Goal: Task Accomplishment & Management: Use online tool/utility

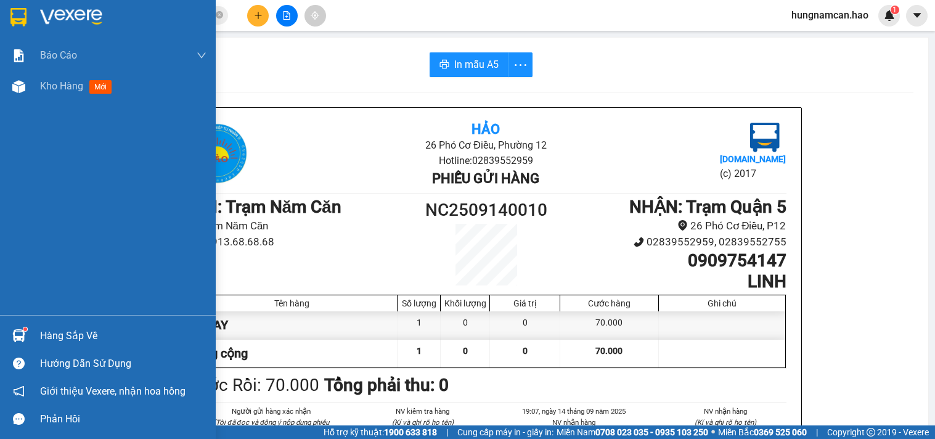
click at [18, 80] on img at bounding box center [18, 86] width 13 height 13
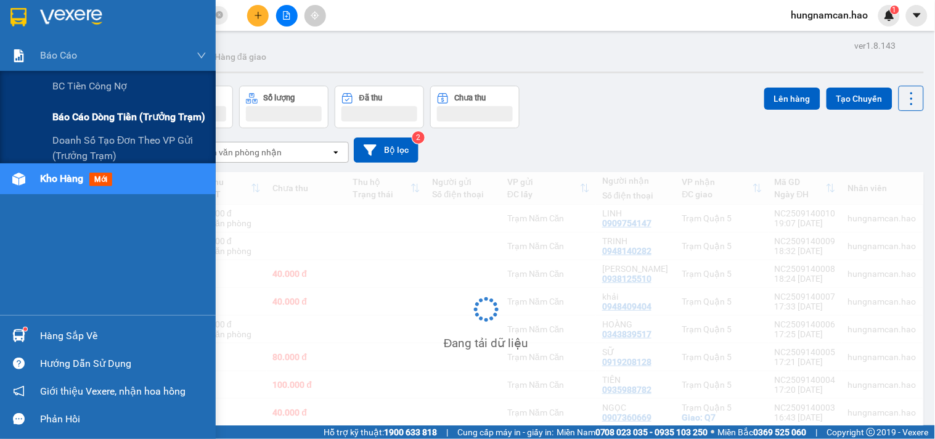
click at [66, 117] on span "Báo cáo dòng tiền (trưởng trạm)" at bounding box center [128, 116] width 153 height 15
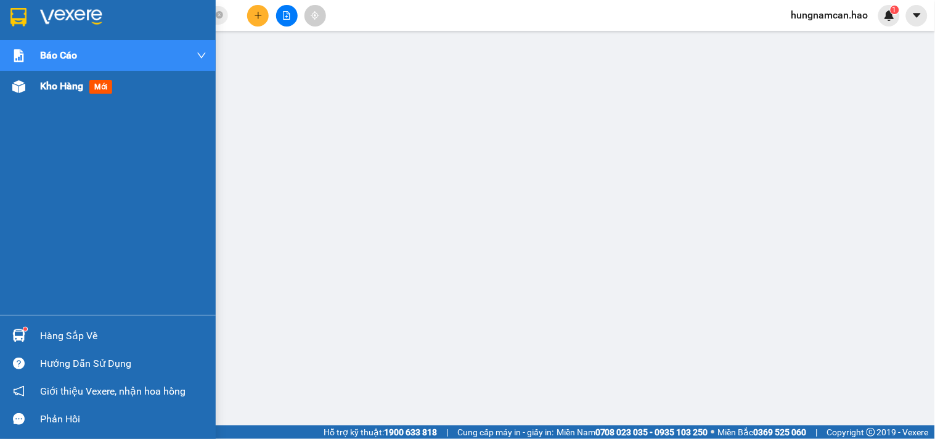
click at [7, 87] on div "Kho hàng mới" at bounding box center [108, 86] width 216 height 31
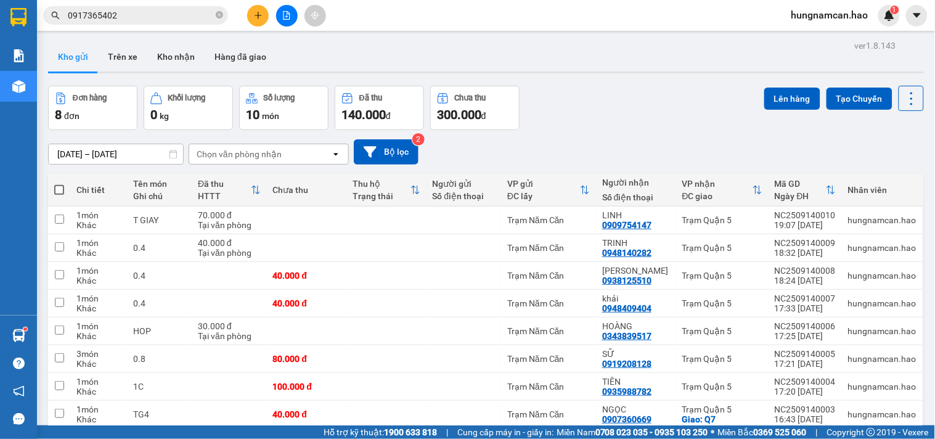
scroll to position [57, 0]
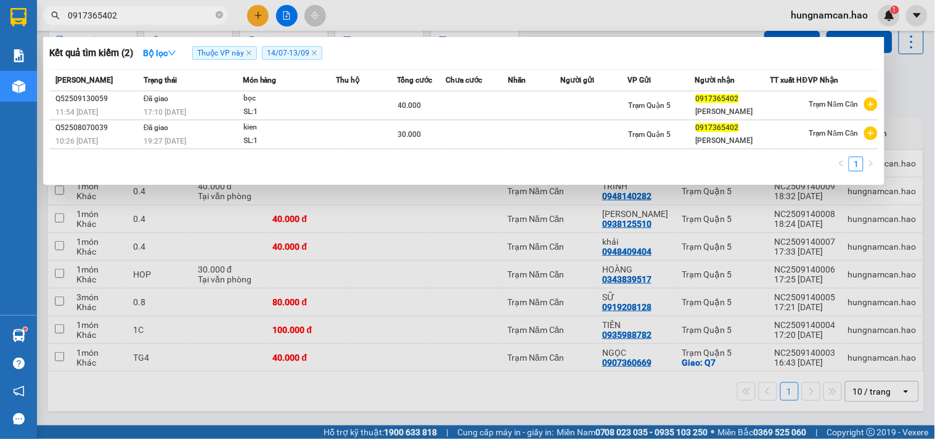
click at [193, 9] on input "0917365402" at bounding box center [140, 16] width 145 height 14
type input "0"
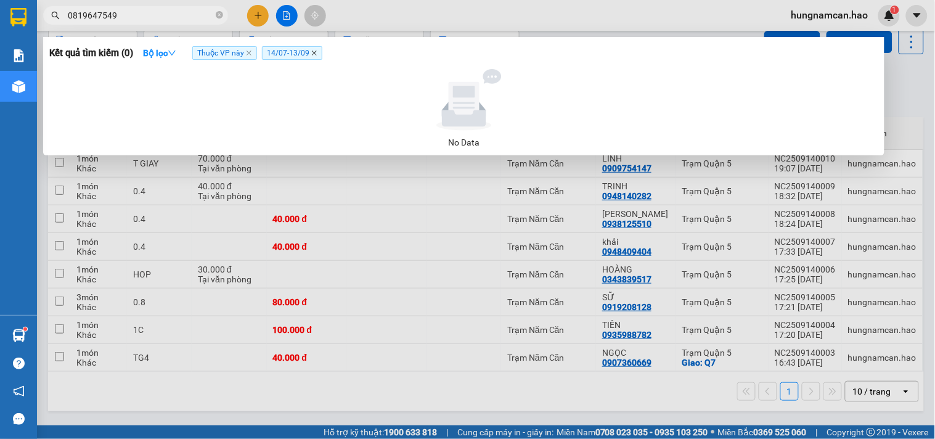
type input "0819647549"
click at [313, 53] on icon "close" at bounding box center [314, 53] width 6 height 6
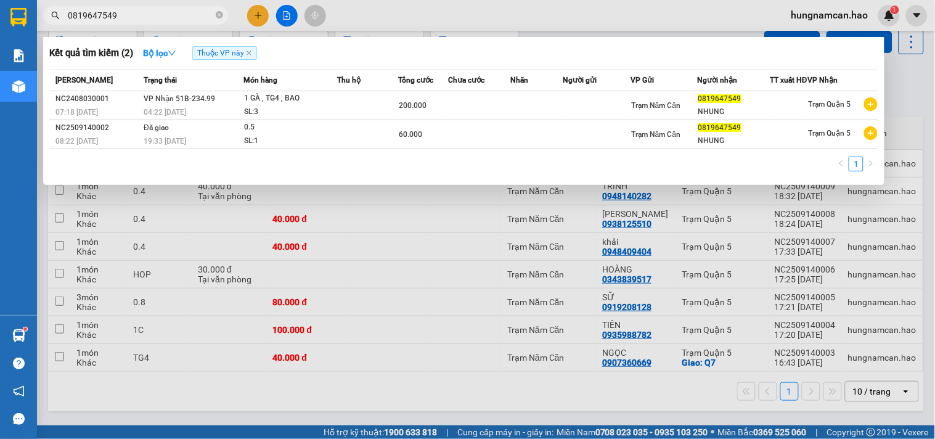
drag, startPoint x: 561, startPoint y: 15, endPoint x: 430, endPoint y: 8, distance: 130.8
click at [559, 14] on div at bounding box center [467, 219] width 935 height 439
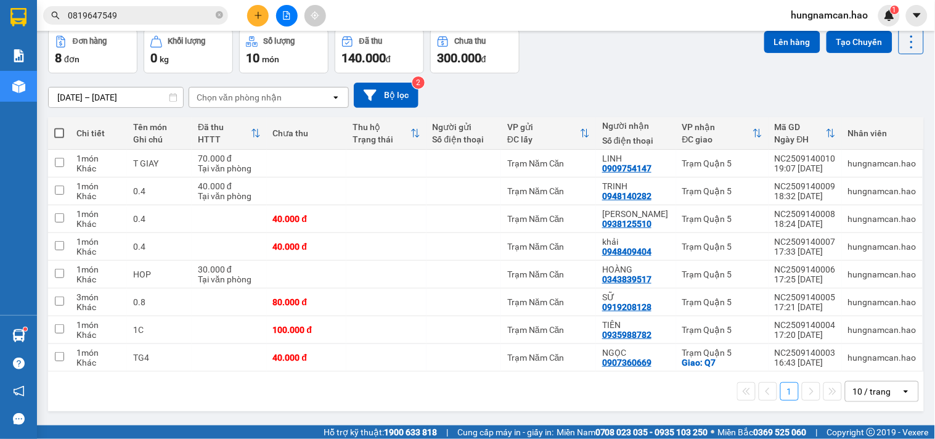
click at [59, 134] on span at bounding box center [59, 133] width 10 height 10
click at [59, 127] on input "checkbox" at bounding box center [59, 127] width 0 height 0
checkbox input "true"
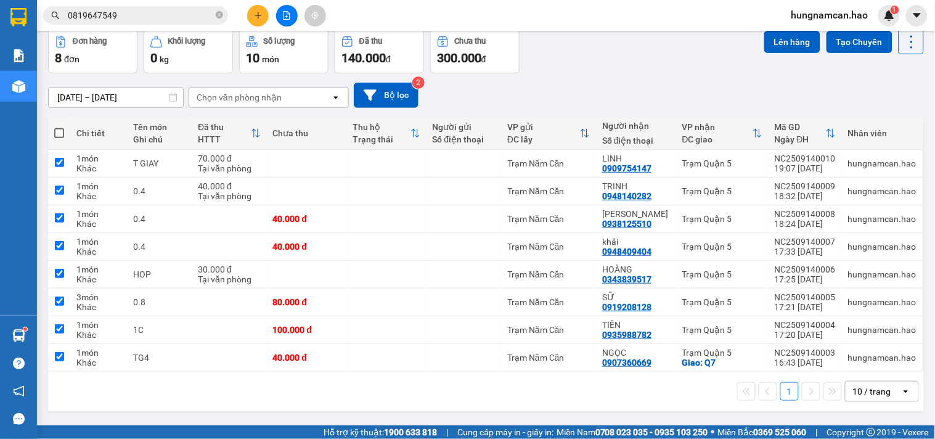
checkbox input "true"
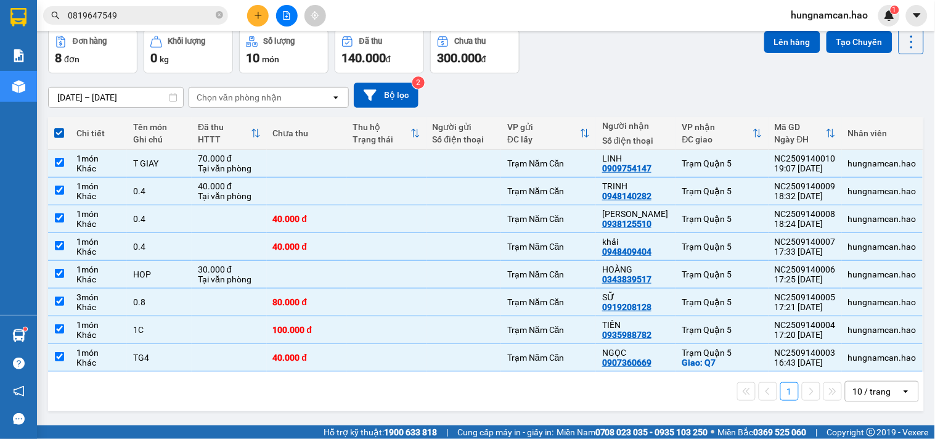
scroll to position [0, 0]
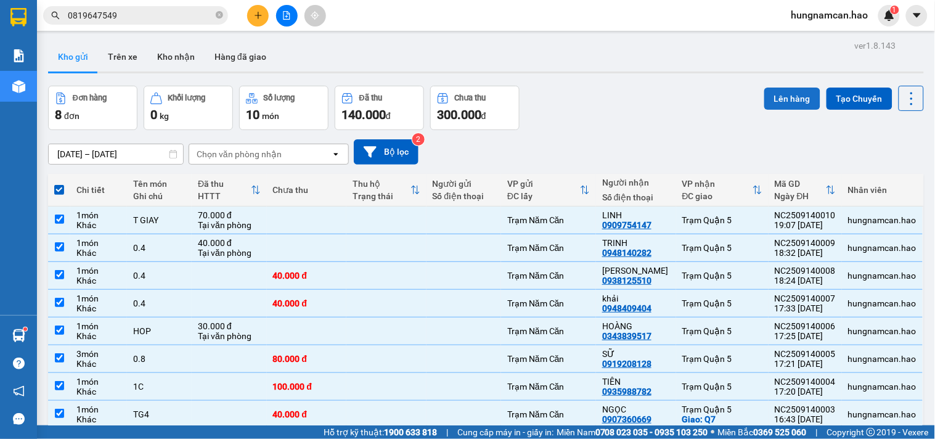
click at [778, 99] on button "Lên hàng" at bounding box center [792, 98] width 56 height 22
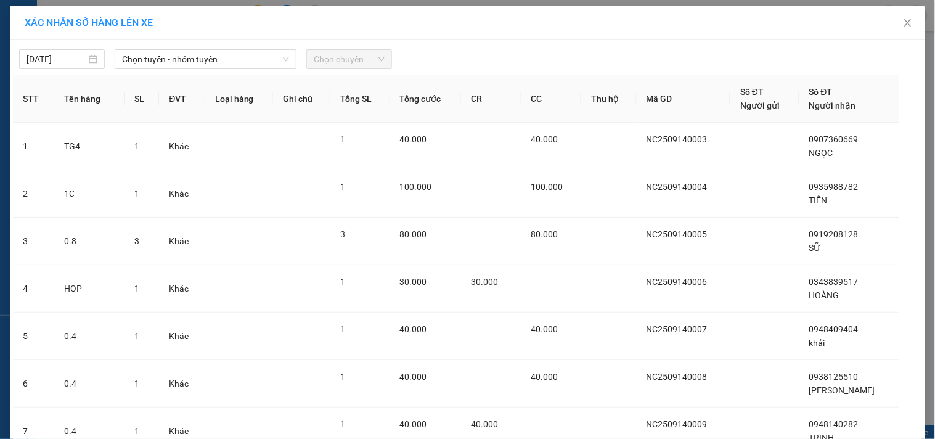
click at [173, 62] on span "Chọn tuyến - nhóm tuyến" at bounding box center [205, 59] width 167 height 18
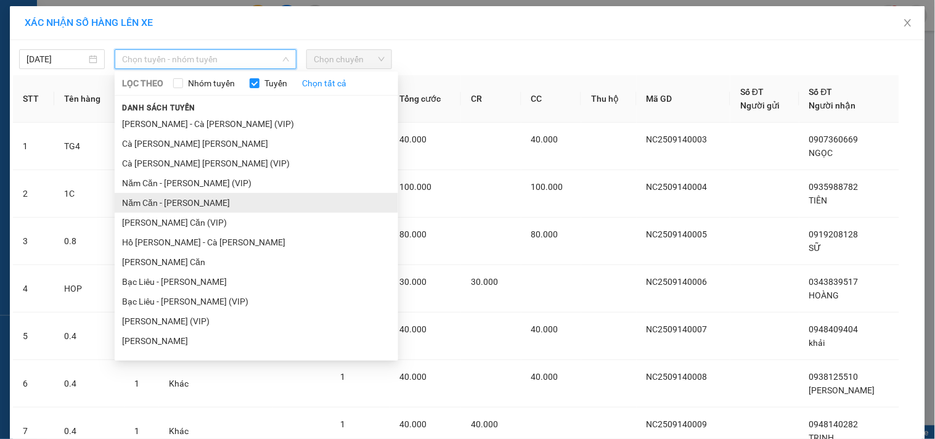
click at [164, 196] on li "Năm Căn - [PERSON_NAME]" at bounding box center [256, 203] width 283 height 20
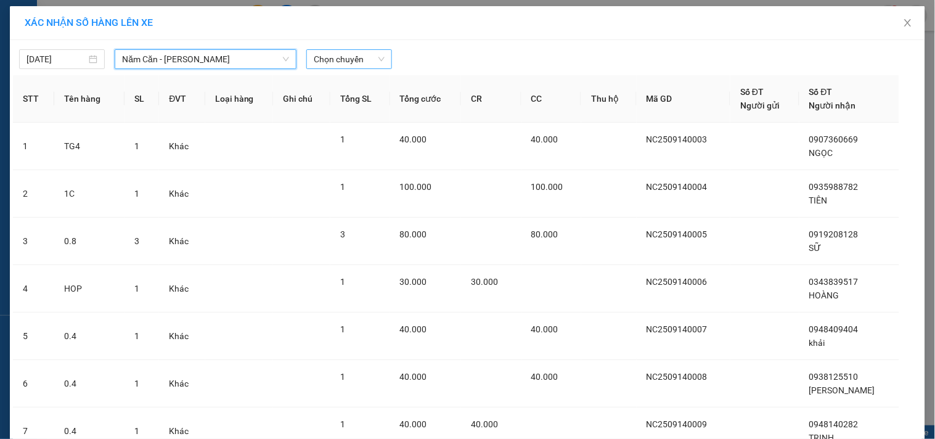
click at [346, 65] on span "Chọn chuyến" at bounding box center [349, 59] width 71 height 18
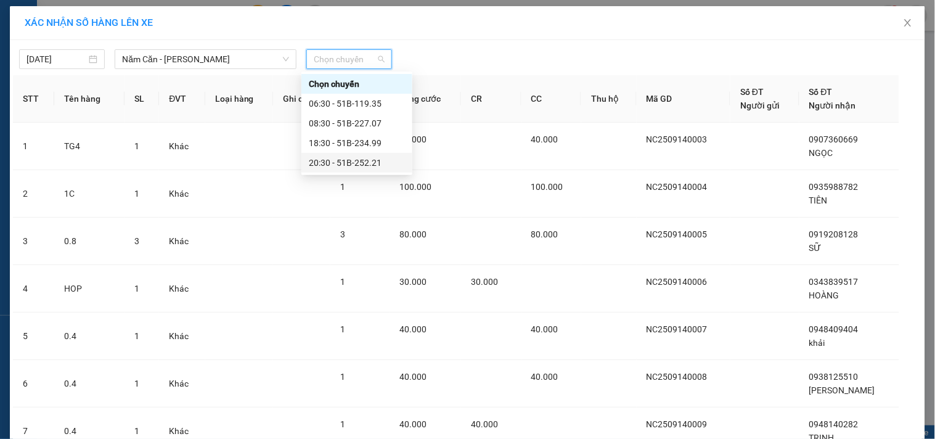
click at [335, 158] on div "20:30 - 51B-252.21" at bounding box center [357, 163] width 96 height 14
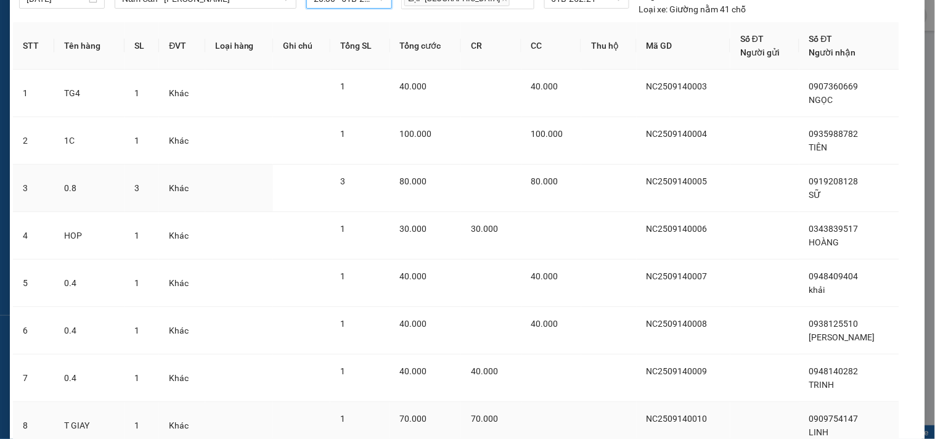
scroll to position [161, 0]
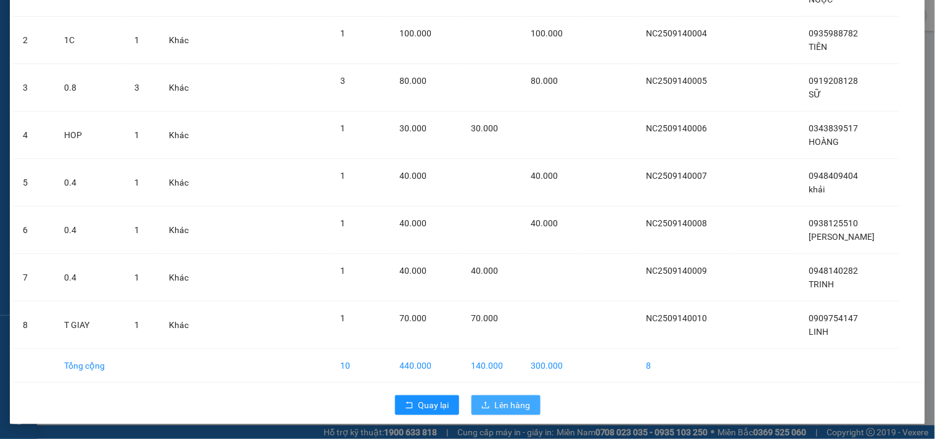
click at [481, 401] on icon "upload" at bounding box center [485, 404] width 9 height 9
